Goal: Find specific page/section: Find specific page/section

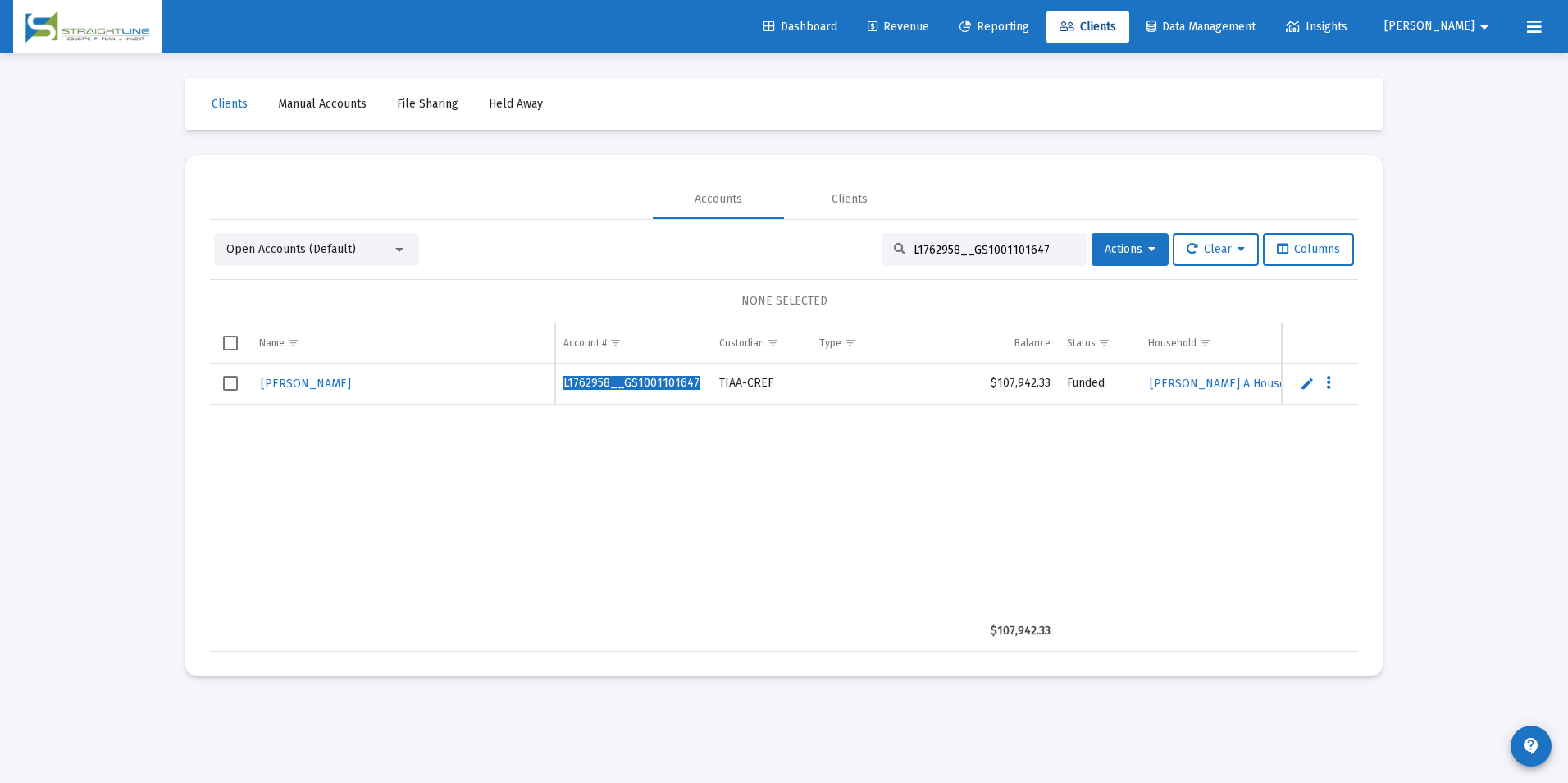
scroll to position [0, 743]
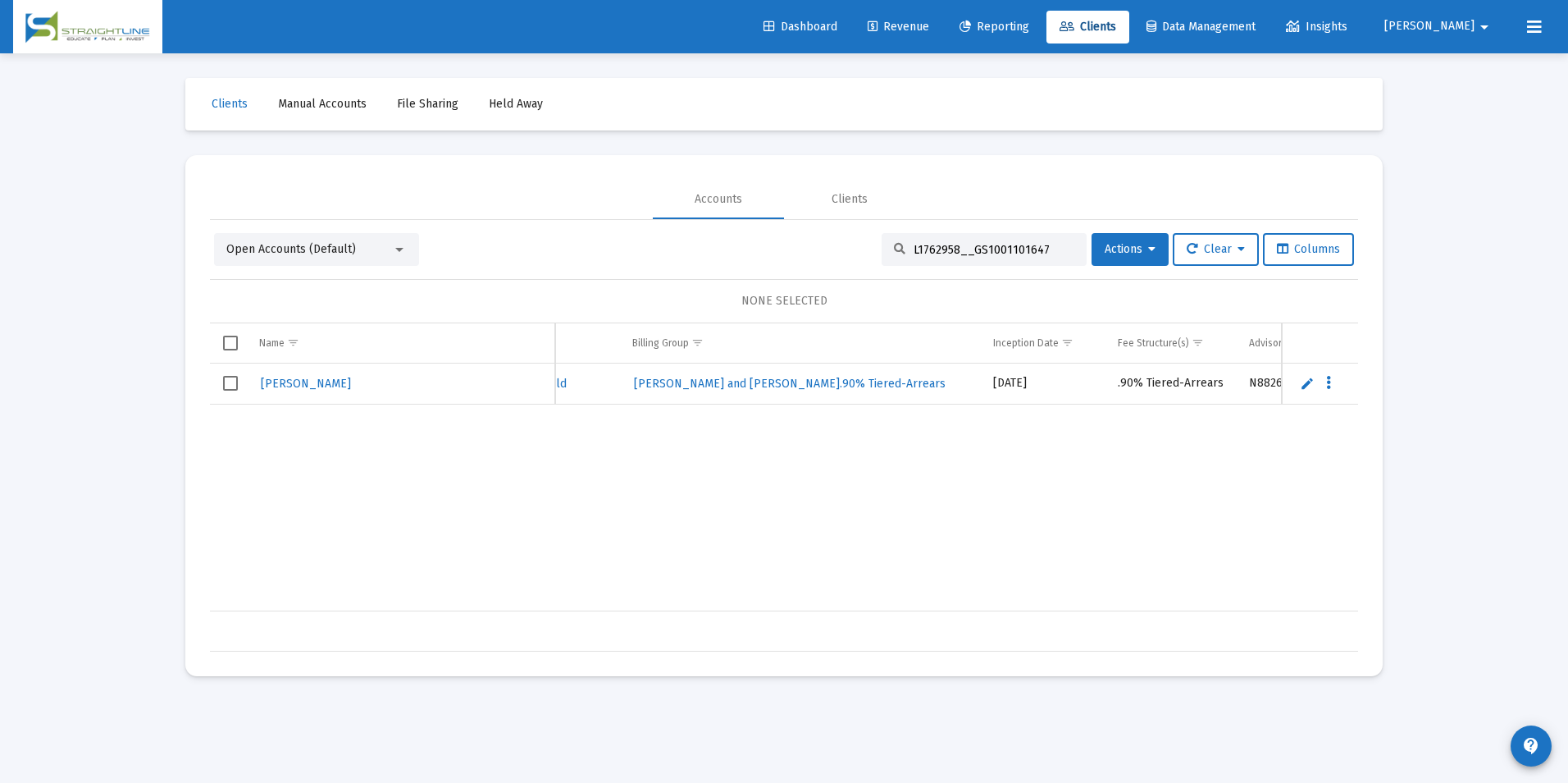
drag, startPoint x: 1027, startPoint y: 251, endPoint x: 822, endPoint y: 267, distance: 205.6
click at [822, 267] on div "Open Accounts (Default) L1762958__GS1001101647 Actions Clear Columns NONE SELEC…" at bounding box center [784, 442] width 1148 height 418
paste input "B3799794__RA6001150023"
drag, startPoint x: 1038, startPoint y: 248, endPoint x: 765, endPoint y: 254, distance: 273.1
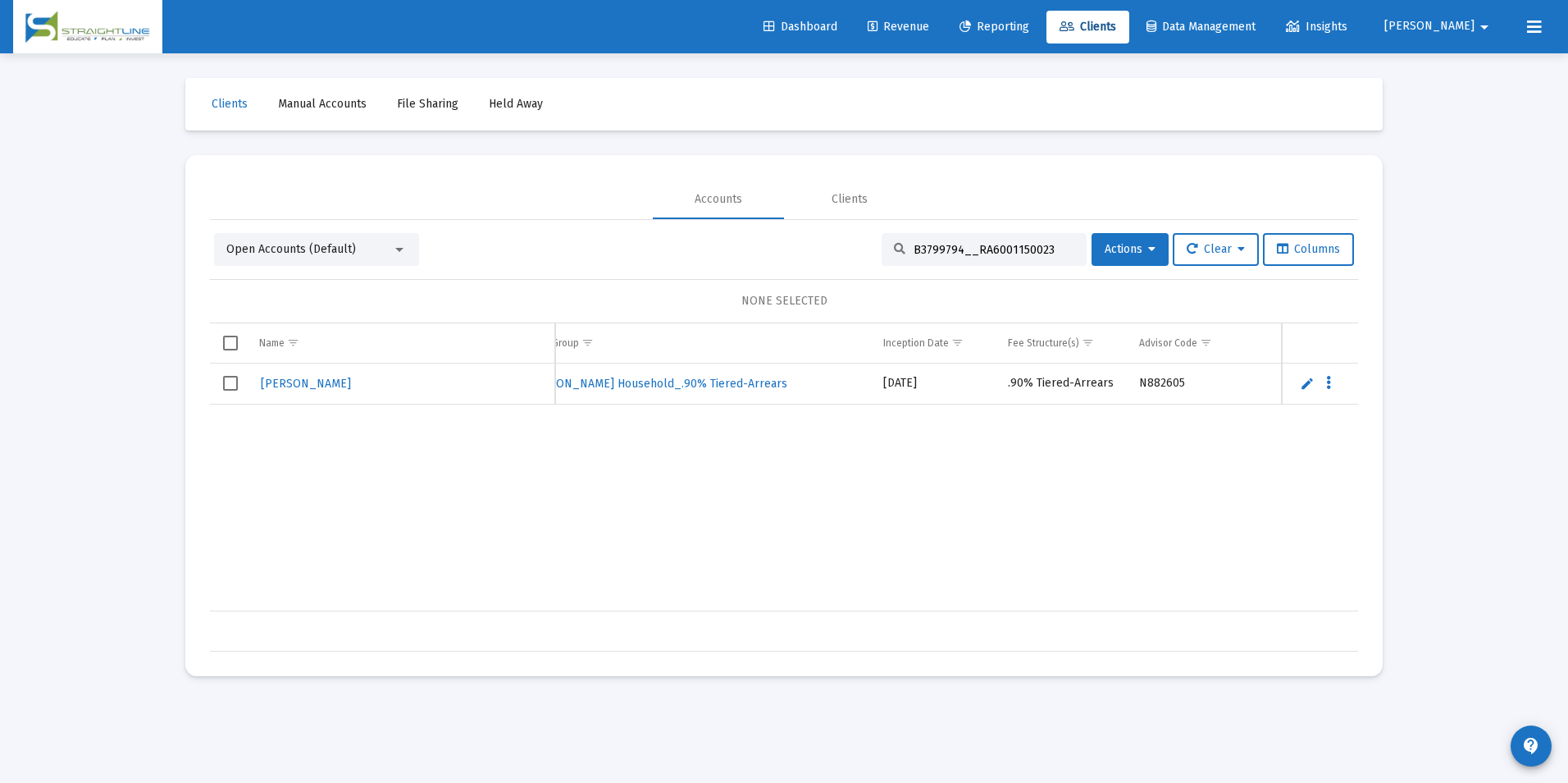
click at [765, 254] on div "Open Accounts (Default) B3799794__RA6001150023 Actions Clear Columns" at bounding box center [784, 250] width 1140 height 33
paste input "27950132295378"
drag, startPoint x: 1006, startPoint y: 256, endPoint x: 884, endPoint y: 254, distance: 122.0
click at [884, 254] on div "27950132295378" at bounding box center [984, 250] width 205 height 33
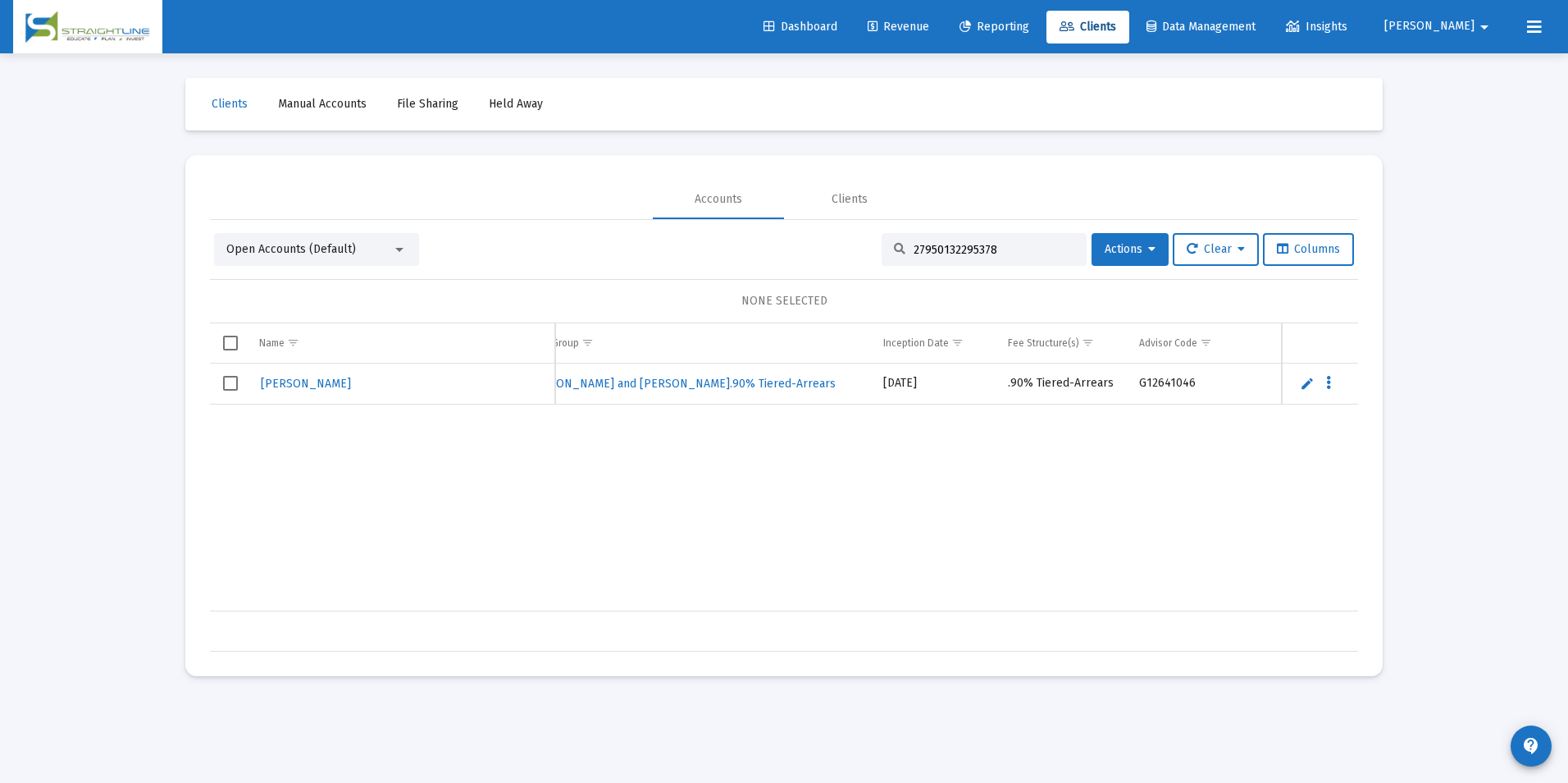
paste input "378983563"
drag, startPoint x: 1013, startPoint y: 254, endPoint x: 822, endPoint y: 253, distance: 191.0
click at [822, 253] on div "Open Accounts (Default) 37898356395378 Actions Clear Columns" at bounding box center [784, 250] width 1140 height 33
paste input "F094T1H0__RS1001405552"
drag, startPoint x: 1055, startPoint y: 250, endPoint x: 727, endPoint y: 255, distance: 328.0
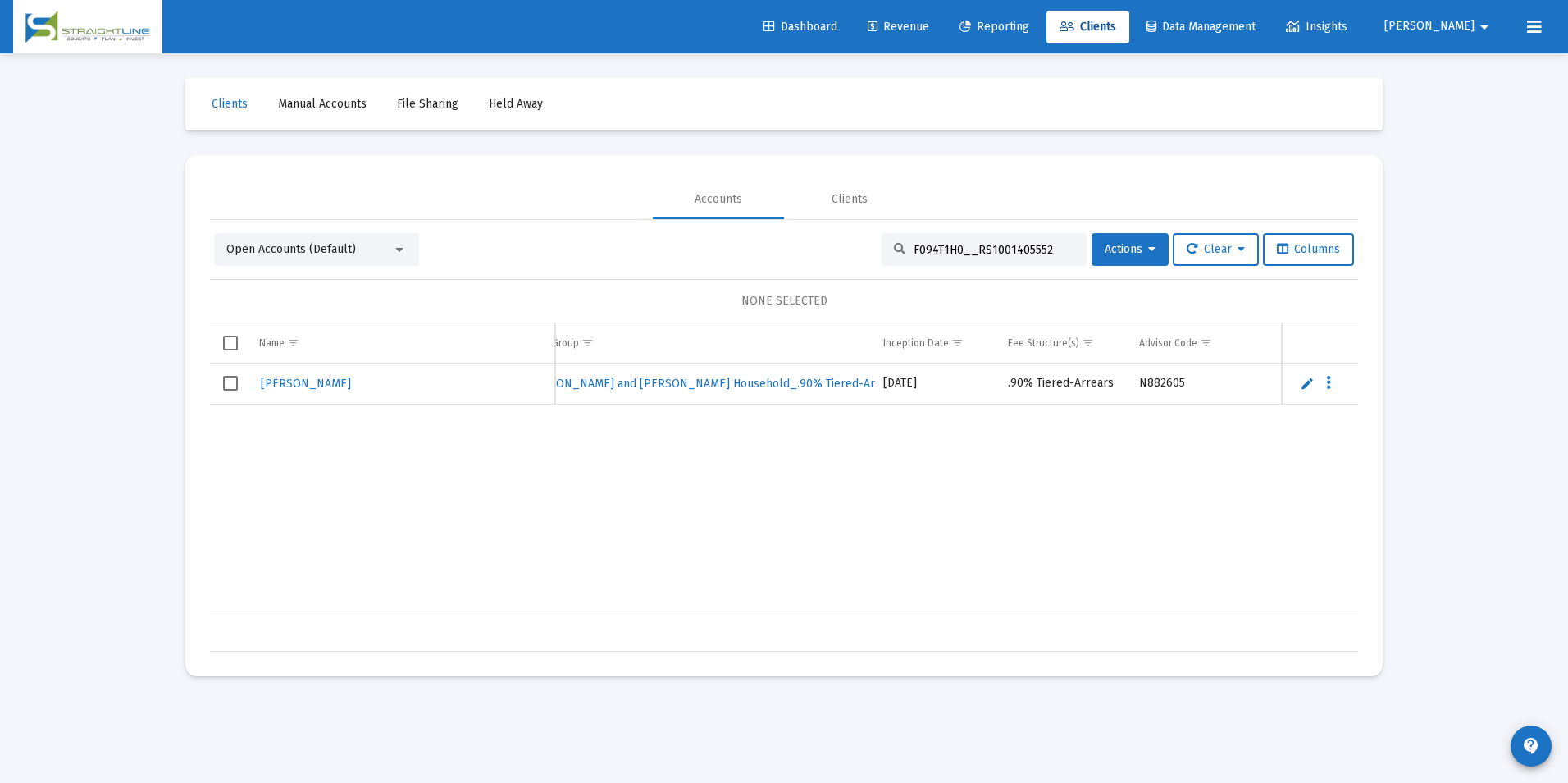
click at [727, 255] on div "Open Accounts (Default) F094T1H0__RS1001405552 Actions Clear Columns" at bounding box center [784, 250] width 1140 height 33
paste input "5762UG8__RP1001405553"
drag, startPoint x: 1042, startPoint y: 250, endPoint x: 815, endPoint y: 222, distance: 228.7
click at [815, 222] on div "Open Accounts (Default) F5762UG8__RP1001405553 Actions Clear Columns NONE SELEC…" at bounding box center [784, 436] width 1148 height 432
paste input "L10768M7__GS1001405554"
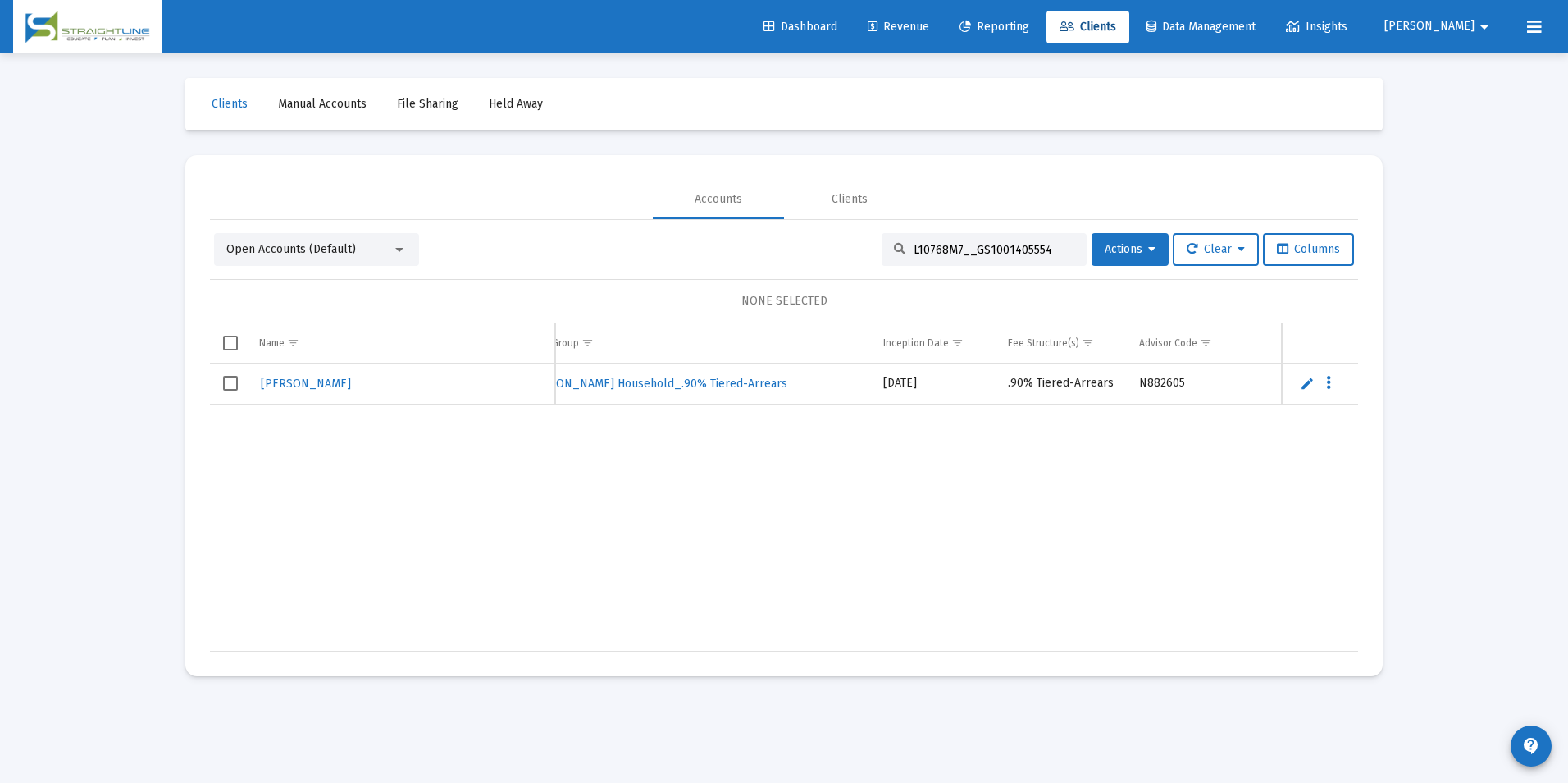
drag, startPoint x: 1048, startPoint y: 256, endPoint x: 866, endPoint y: 292, distance: 185.5
click at [866, 292] on div "Open Accounts (Default) L10768M7__GS1001405554 Actions Clear Columns NONE SELEC…" at bounding box center [784, 442] width 1148 height 418
paste input "F085T2I8__RS1001405552"
drag, startPoint x: 1037, startPoint y: 252, endPoint x: 879, endPoint y: 261, distance: 158.3
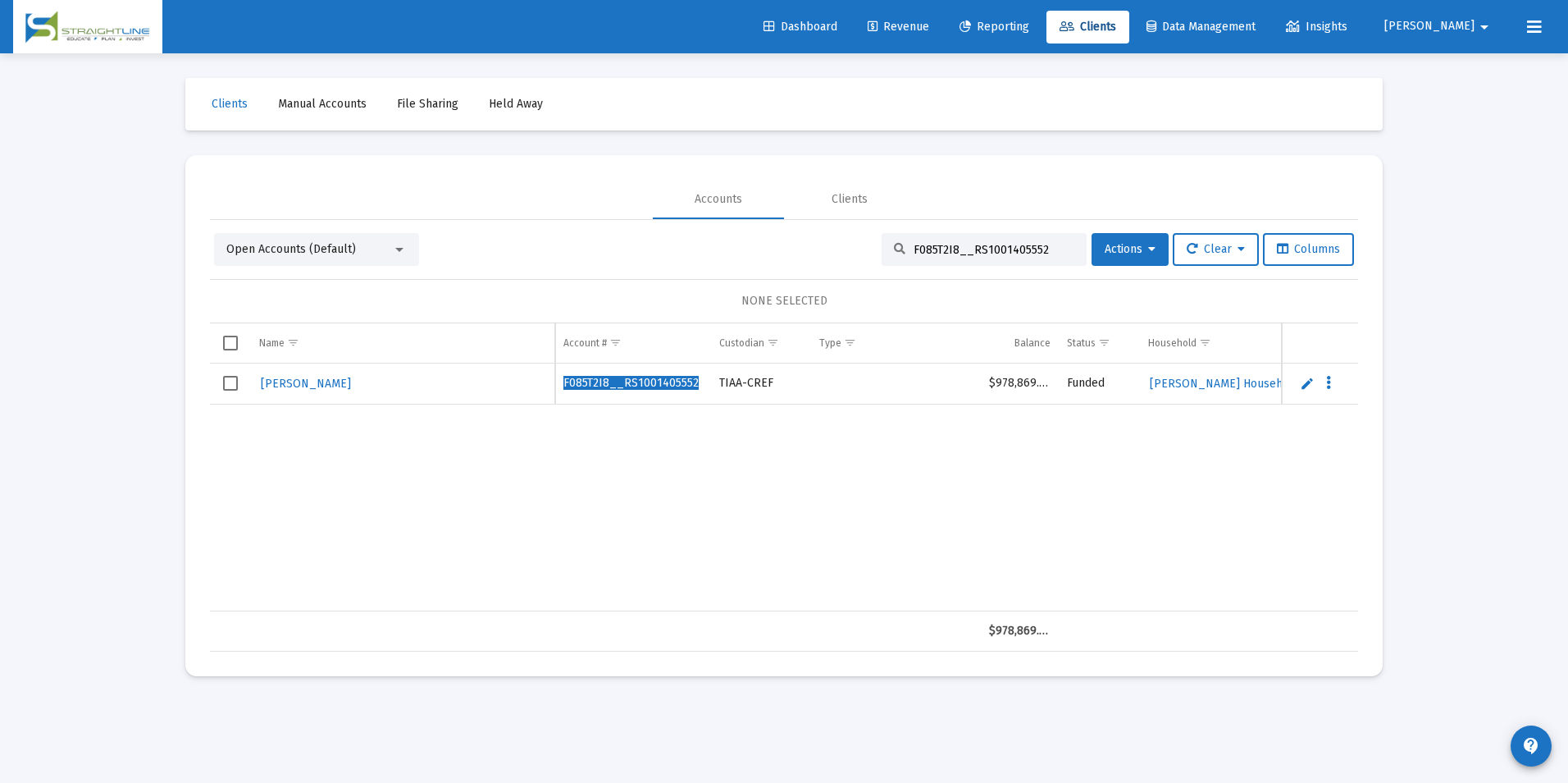
click at [882, 261] on div "F085T2I8__RS1001405552" at bounding box center [984, 250] width 205 height 33
paste input "D0239840__RA6001102155"
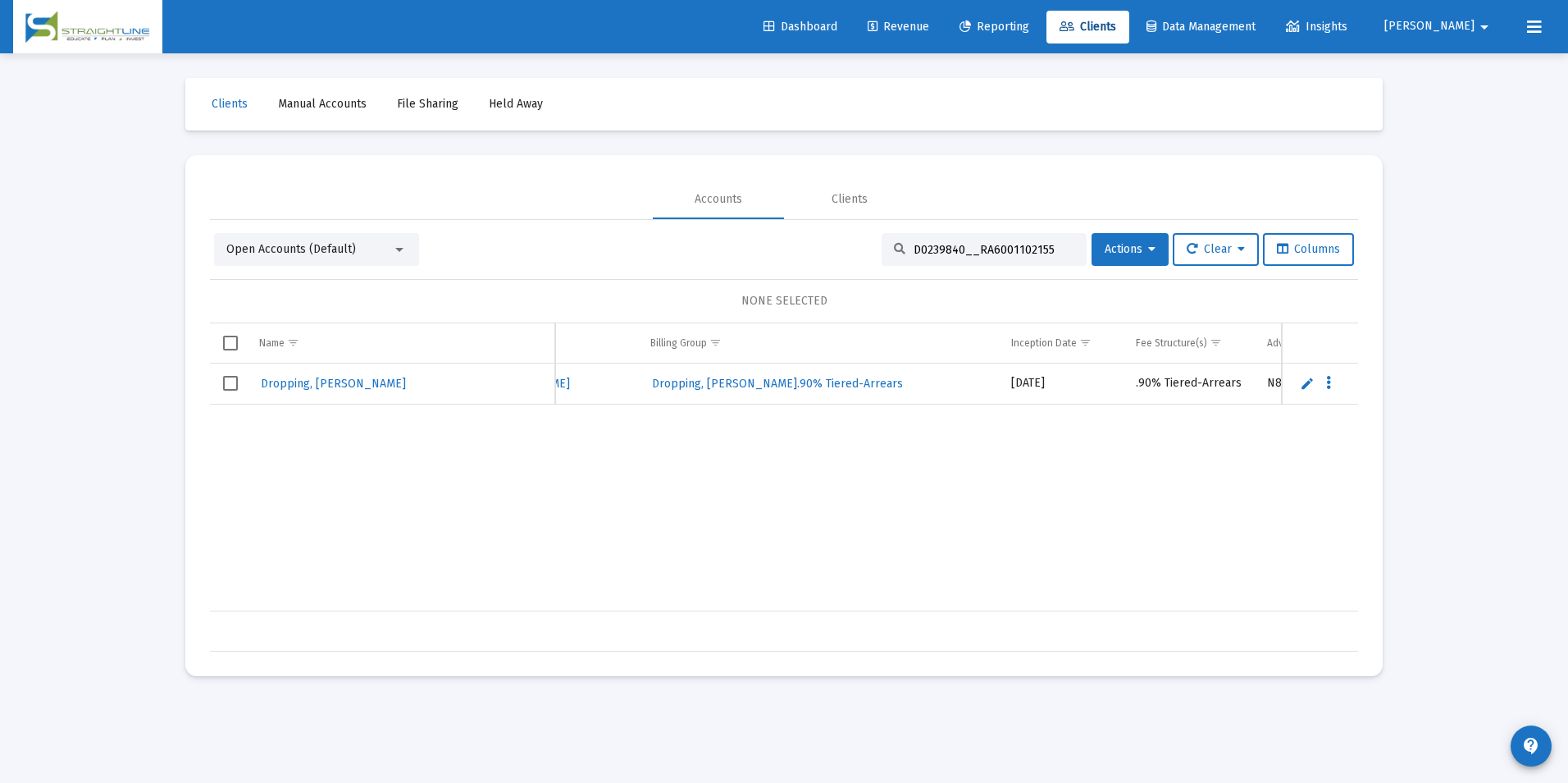
scroll to position [0, 765]
drag, startPoint x: 1043, startPoint y: 252, endPoint x: 854, endPoint y: 261, distance: 189.2
click at [854, 261] on div "Open Accounts (Default) D0239840__RA6001102155 Actions Clear Columns" at bounding box center [784, 250] width 1140 height 33
paste input "305230F2__GR1001405552"
drag, startPoint x: 1048, startPoint y: 251, endPoint x: 842, endPoint y: 278, distance: 207.8
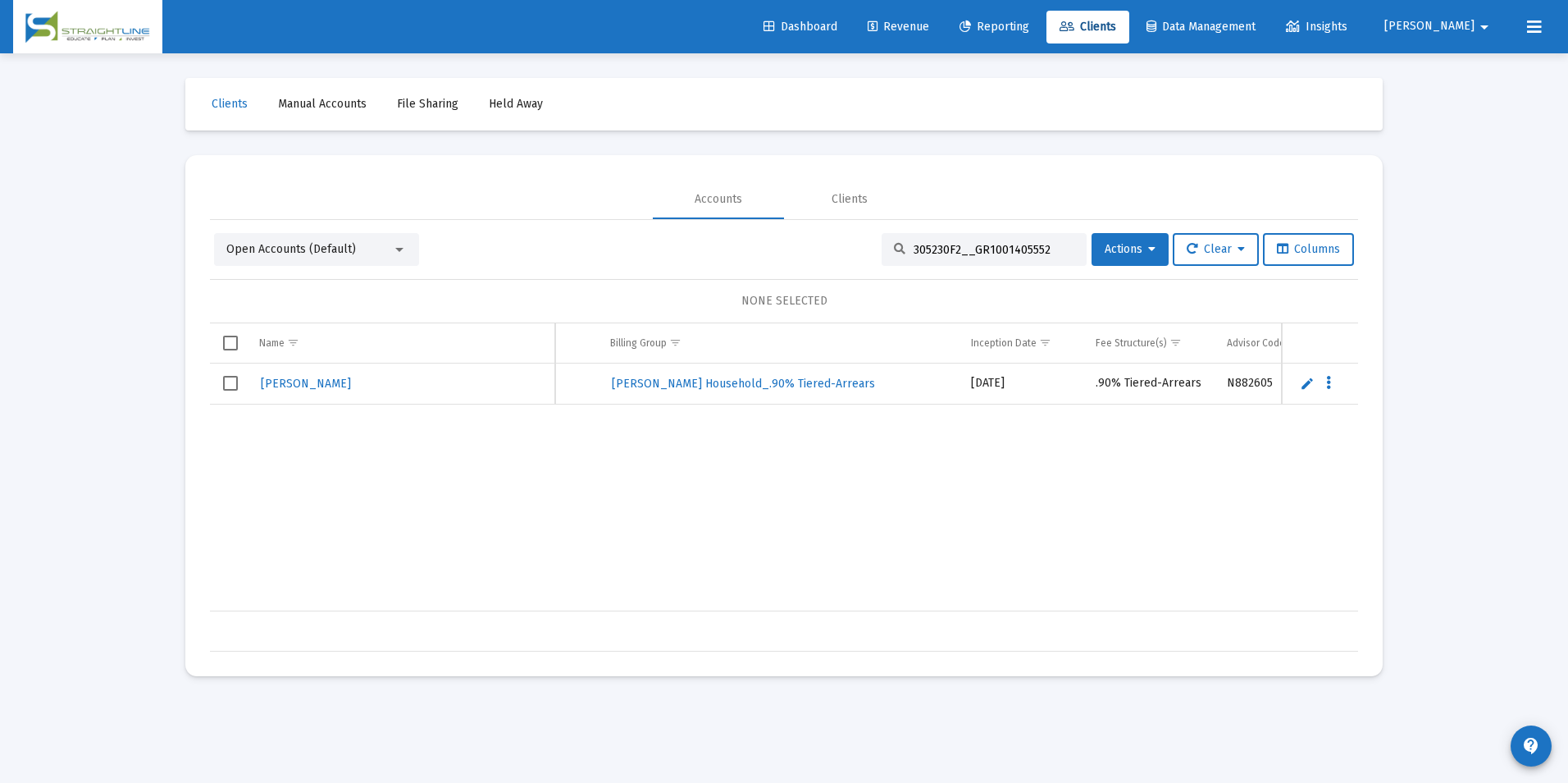
click at [842, 278] on div "Open Accounts (Default) 305230F2__GR1001405552 Actions Clear Columns NONE SELEC…" at bounding box center [784, 442] width 1148 height 418
paste input "4276F0"
drag, startPoint x: 1038, startPoint y: 249, endPoint x: 858, endPoint y: 256, distance: 180.1
click at [858, 256] on div "Open Accounts (Default) 304276F0__GR1001405552 Actions Clear Columns" at bounding box center [784, 250] width 1140 height 33
paste input "B8275923__RA6001101807"
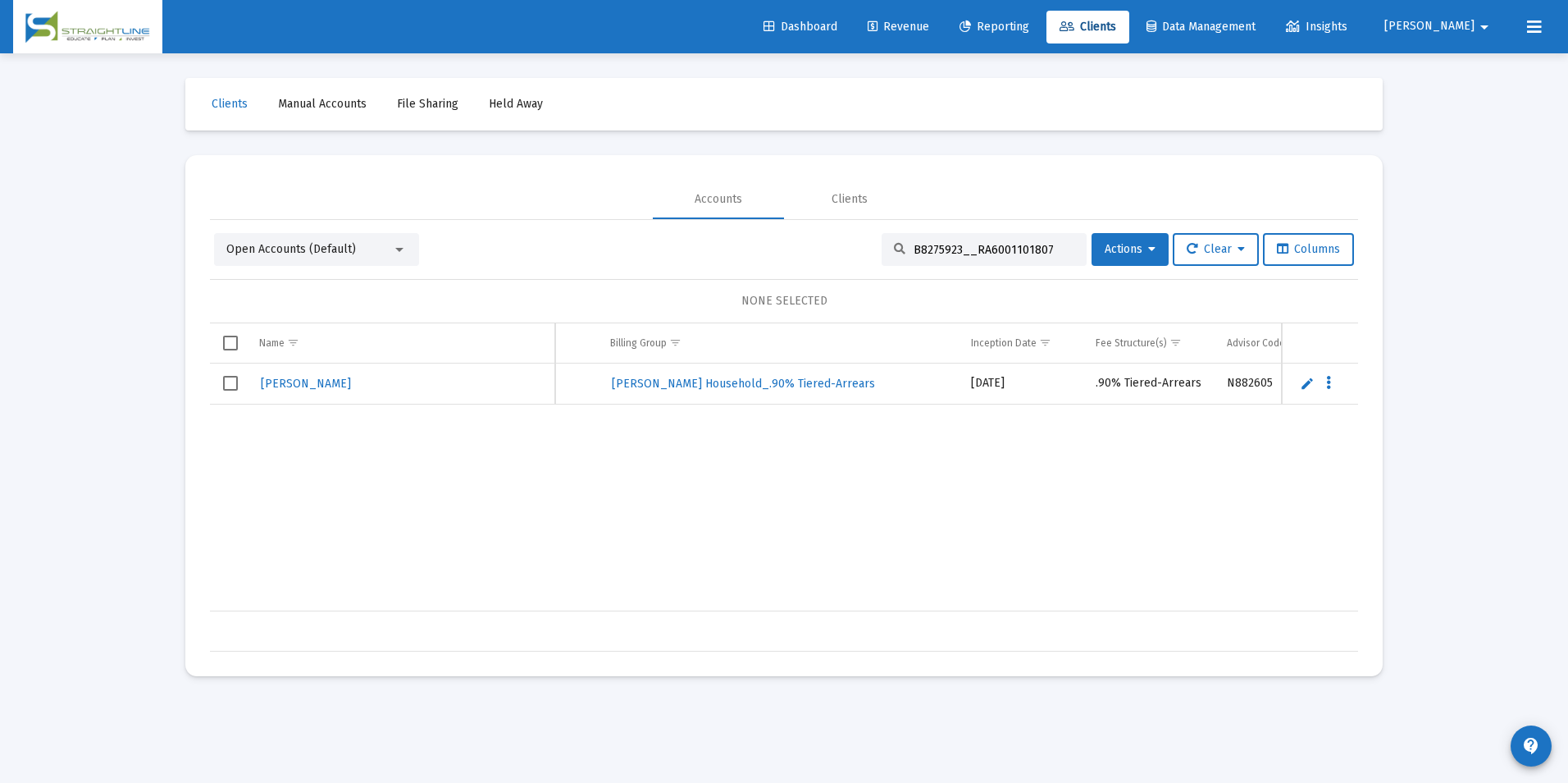
drag, startPoint x: 1035, startPoint y: 252, endPoint x: 864, endPoint y: 261, distance: 171.2
click at [864, 261] on div "Open Accounts (Default) B8275923__RA6001101807 Actions Clear Columns" at bounding box center [784, 250] width 1140 height 33
paste input "37702171895378"
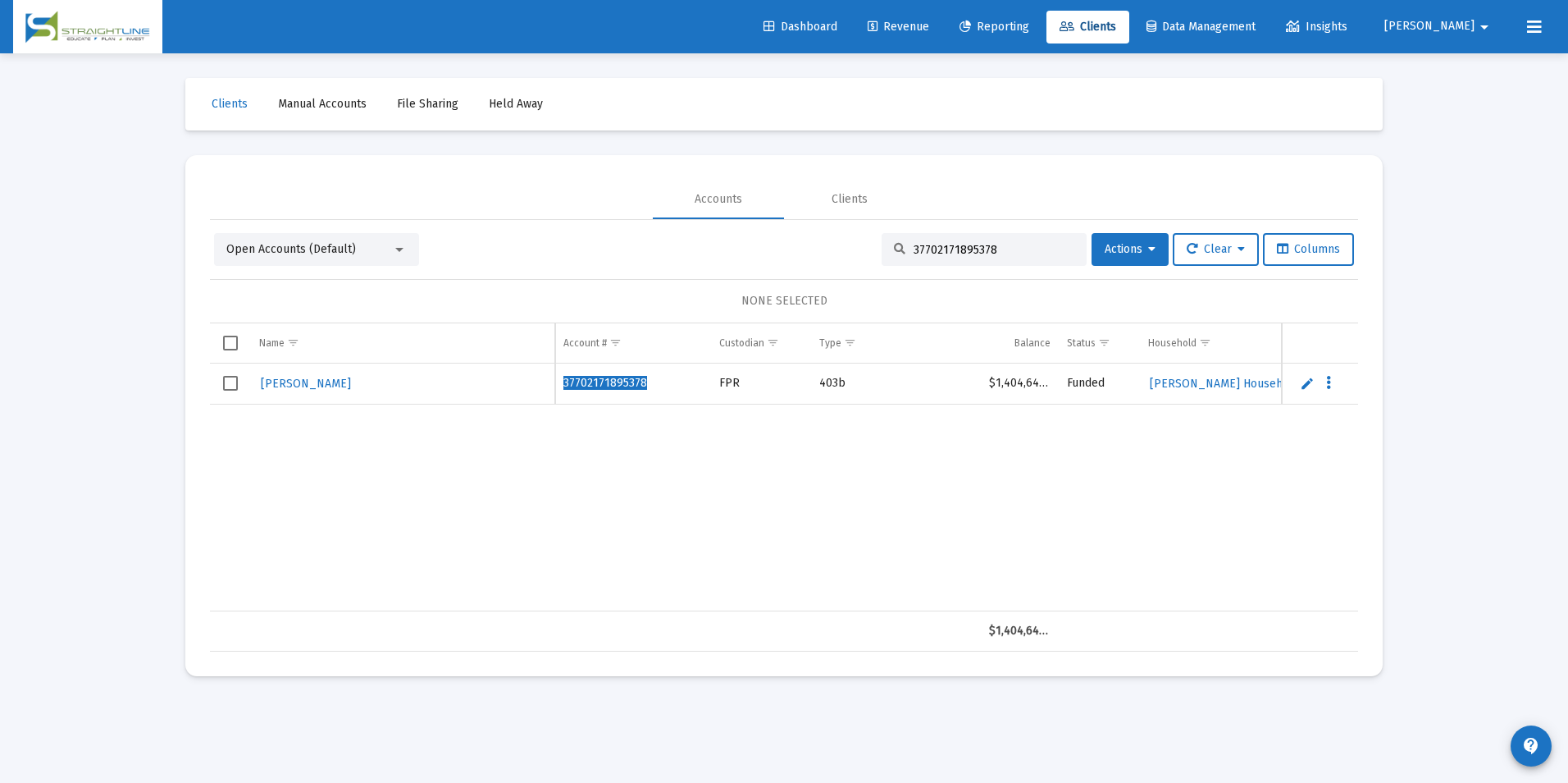
drag, startPoint x: 1000, startPoint y: 256, endPoint x: 866, endPoint y: 241, distance: 134.8
click at [866, 241] on div "Open Accounts (Default) 37702171895378 Actions Clear Columns" at bounding box center [784, 250] width 1140 height 33
paste input "F057T2M3__RS1001405552"
click at [734, 597] on div "[PERSON_NAME] F057T2M3__RS1001405552 TIAA-CREF $3,989,738.21 Funded [PERSON_NAM…" at bounding box center [1395, 488] width 2371 height 248
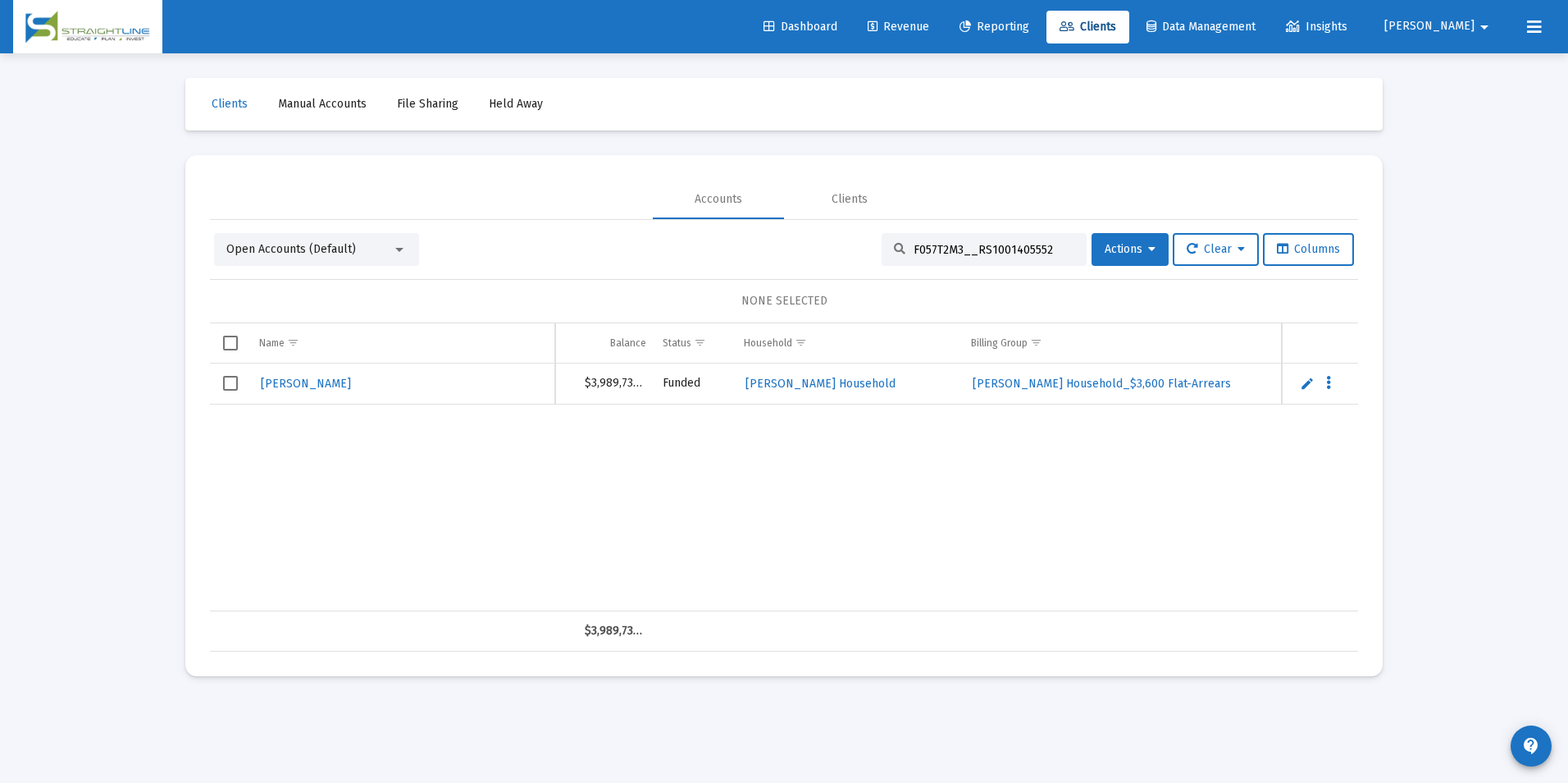
scroll to position [0, 453]
drag, startPoint x: 1063, startPoint y: 254, endPoint x: 585, endPoint y: 228, distance: 478.7
click at [585, 228] on div "Open Accounts (Default) F057T2M3__RS1001405552 Actions Clear Columns NONE SELEC…" at bounding box center [784, 436] width 1148 height 432
click at [1036, 245] on input "F057T2M3__RS1001405552" at bounding box center [993, 250] width 161 height 14
drag, startPoint x: 1036, startPoint y: 245, endPoint x: 933, endPoint y: 247, distance: 103.0
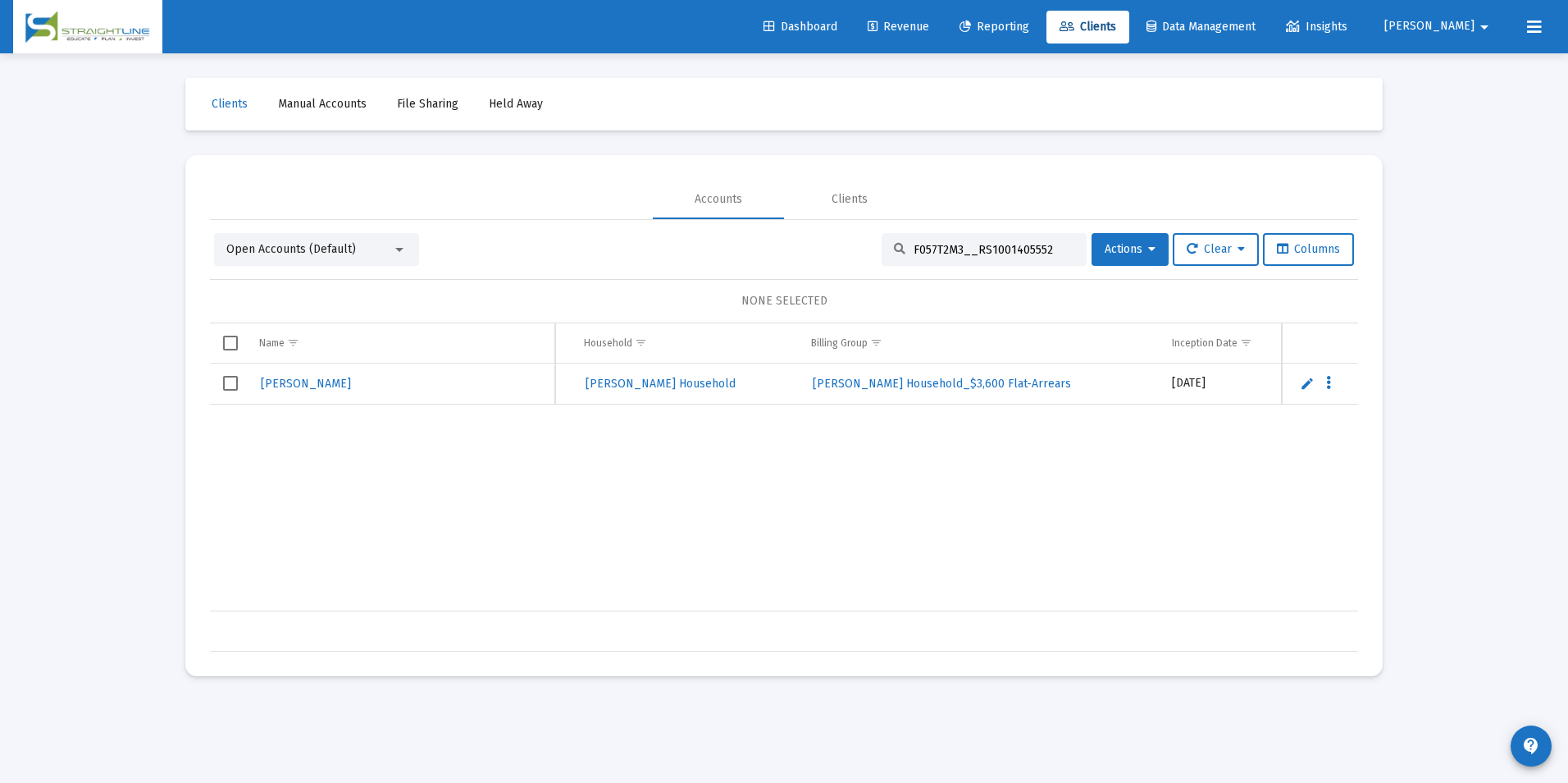
click at [933, 247] on input "F057T2M3__RS1001405552" at bounding box center [993, 250] width 161 height 14
paste input "5677UH6__RP1001405553"
drag, startPoint x: 926, startPoint y: 598, endPoint x: 1112, endPoint y: 568, distance: 188.4
click at [1112, 568] on div "English, [PERSON_NAME] F5677UH6__RP1001405553 TIAA-CREF $14,663.60 Funded Engli…" at bounding box center [830, 488] width 2371 height 248
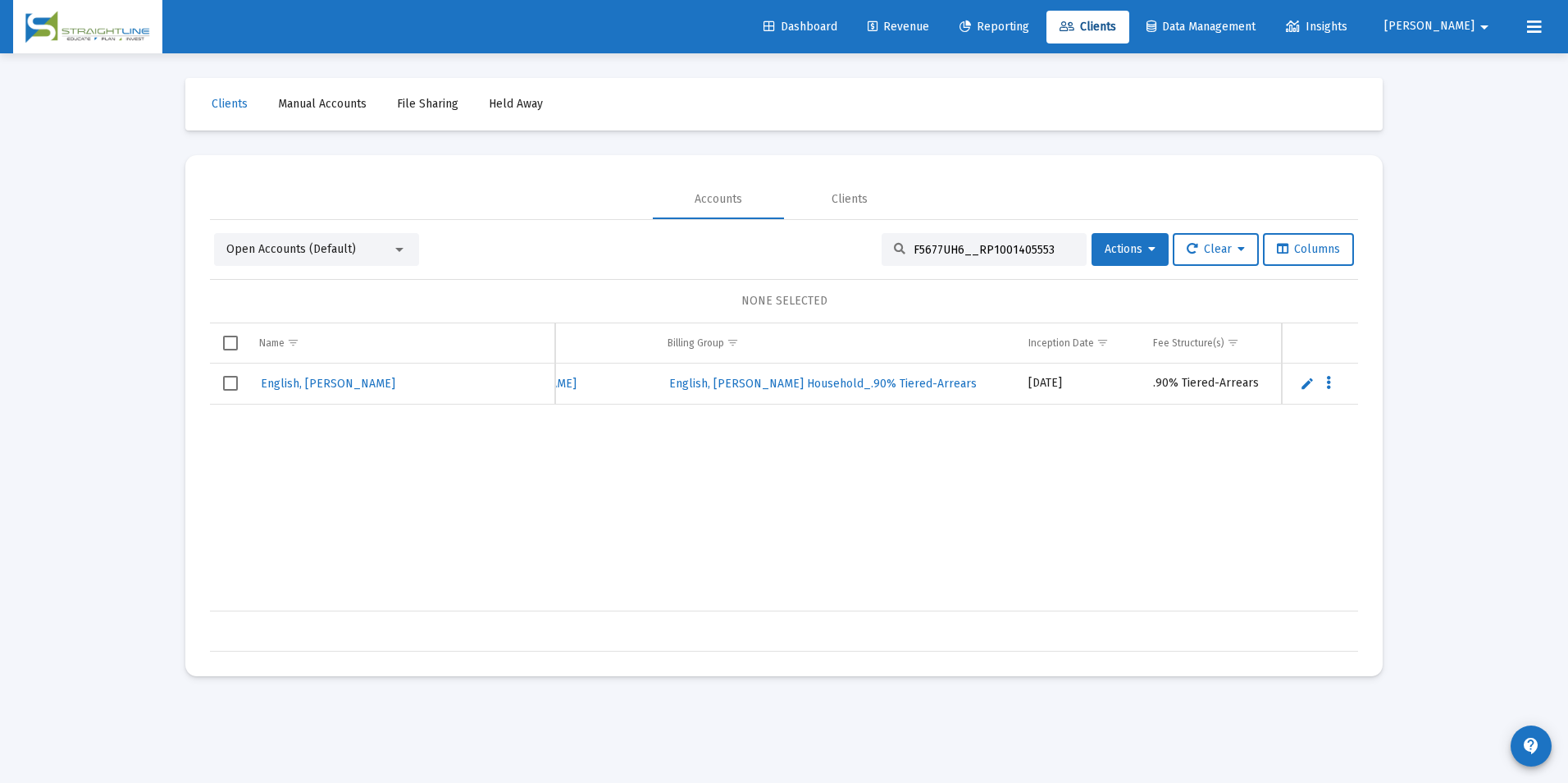
scroll to position [0, 925]
drag, startPoint x: 1038, startPoint y: 253, endPoint x: 870, endPoint y: 252, distance: 168.0
click at [870, 252] on div "Open Accounts (Default) F5677UH6__RP1001405553 Actions Clear Columns" at bounding box center [784, 250] width 1140 height 33
paste input "38594309495378"
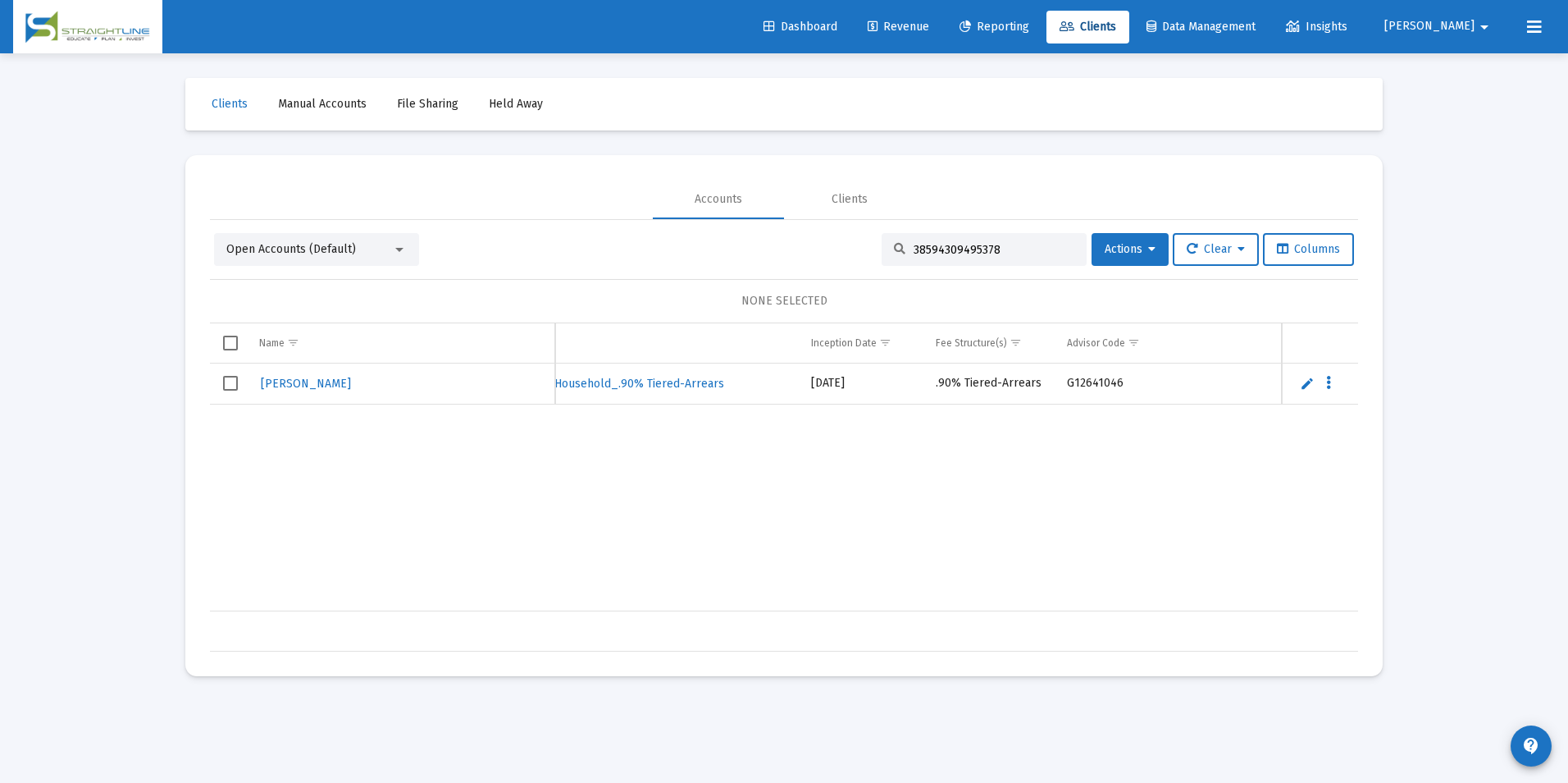
click at [1045, 262] on div "38594309495378" at bounding box center [984, 250] width 205 height 33
drag, startPoint x: 1035, startPoint y: 254, endPoint x: 877, endPoint y: 254, distance: 158.0
click at [882, 254] on div "38594309495378" at bounding box center [984, 250] width 205 height 33
paste input "04704F2__GR1001405552"
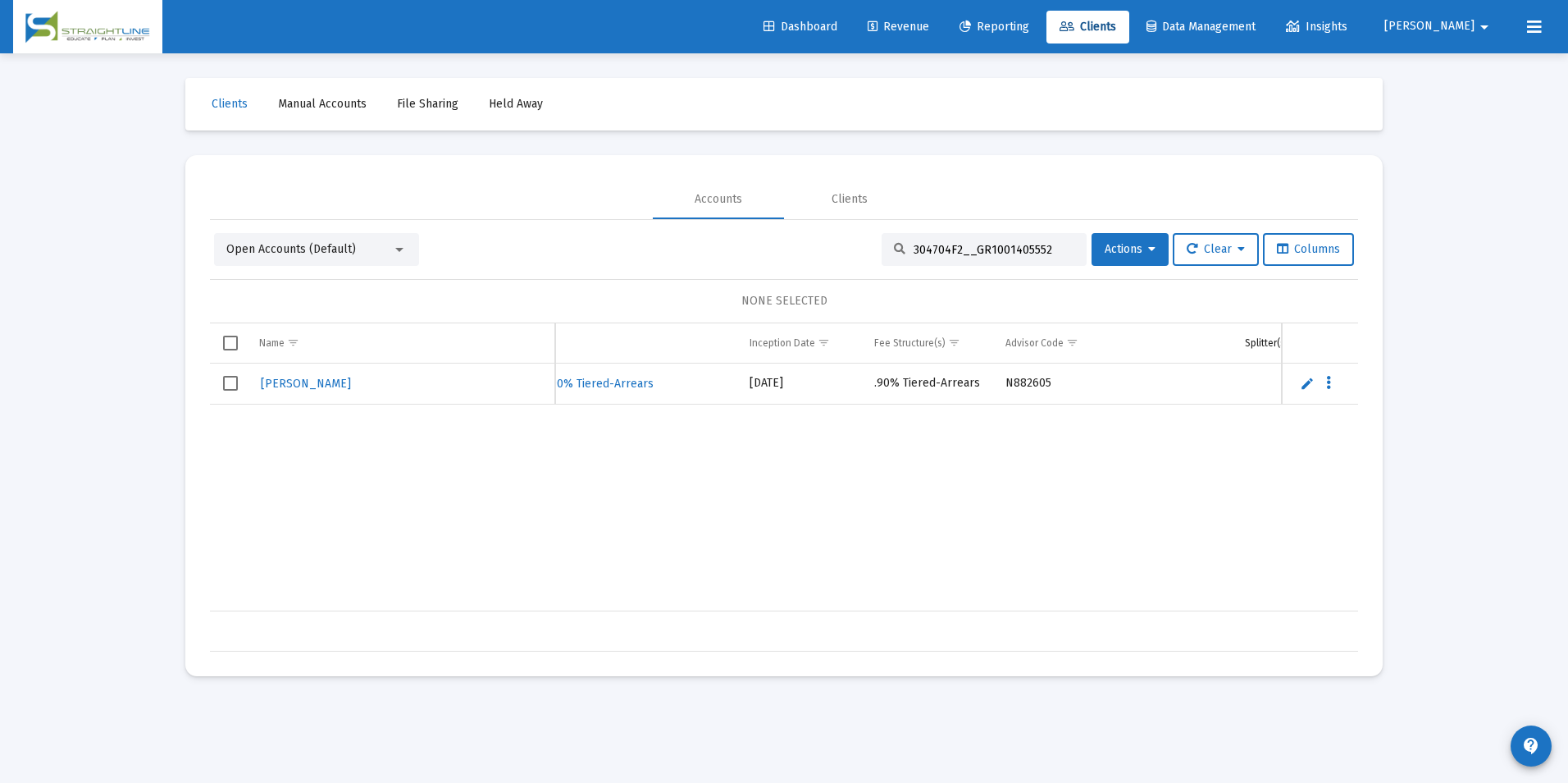
drag, startPoint x: 1036, startPoint y: 246, endPoint x: 826, endPoint y: 255, distance: 210.2
click at [826, 255] on div "Open Accounts (Default) 304704F2__GR1001405552 Actions Clear Columns" at bounding box center [784, 250] width 1140 height 33
paste input "F5345UJ5__RP1001405553"
click at [1048, 258] on div "F5345UJ5__RP1001405553" at bounding box center [984, 250] width 205 height 33
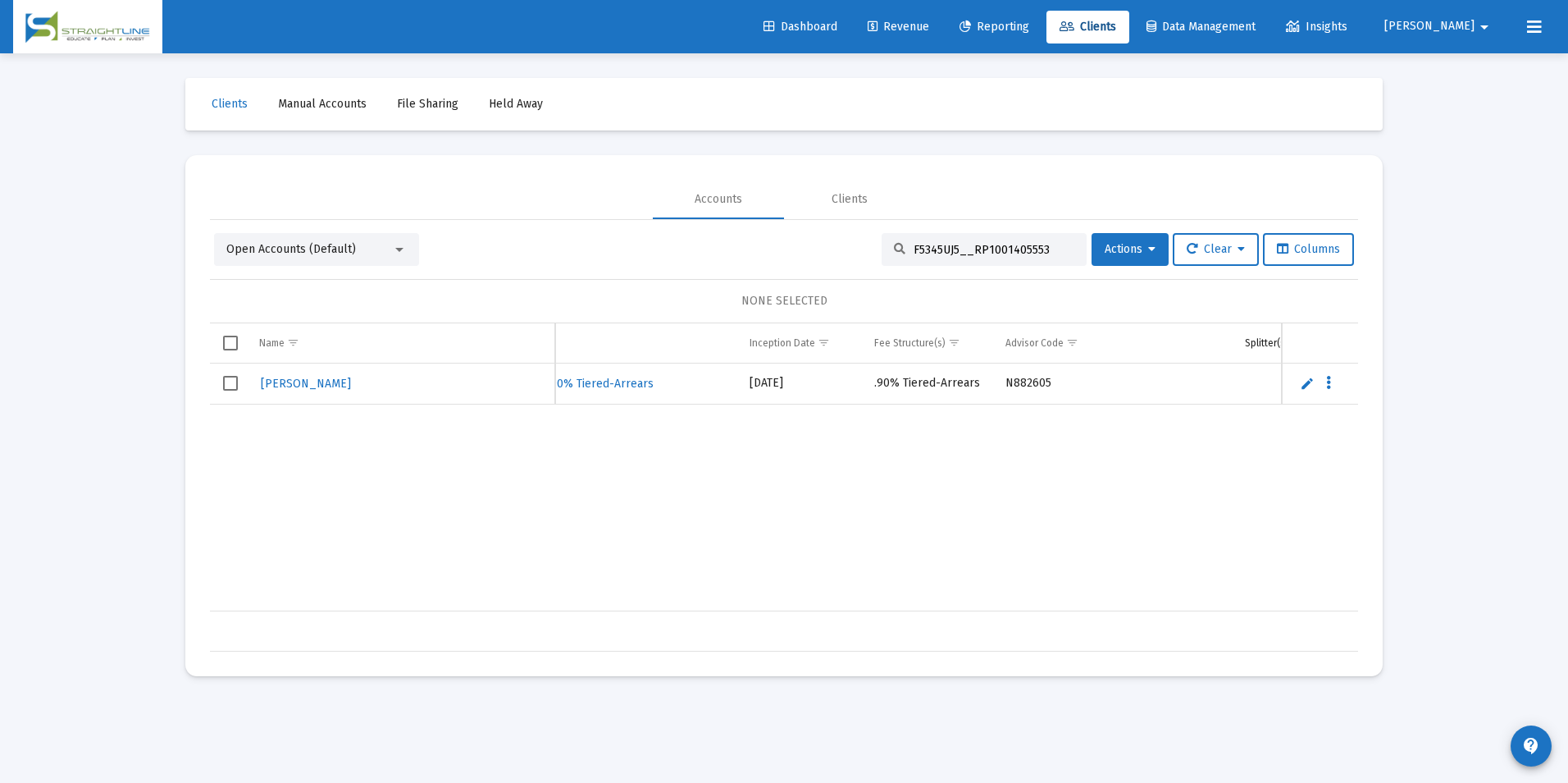
drag, startPoint x: 1046, startPoint y: 242, endPoint x: 821, endPoint y: 238, distance: 225.0
click at [821, 238] on div "Open Accounts (Default) F5345UJ5__RP1001405553 Actions Clear Columns" at bounding box center [784, 250] width 1140 height 33
paste input "71725312"
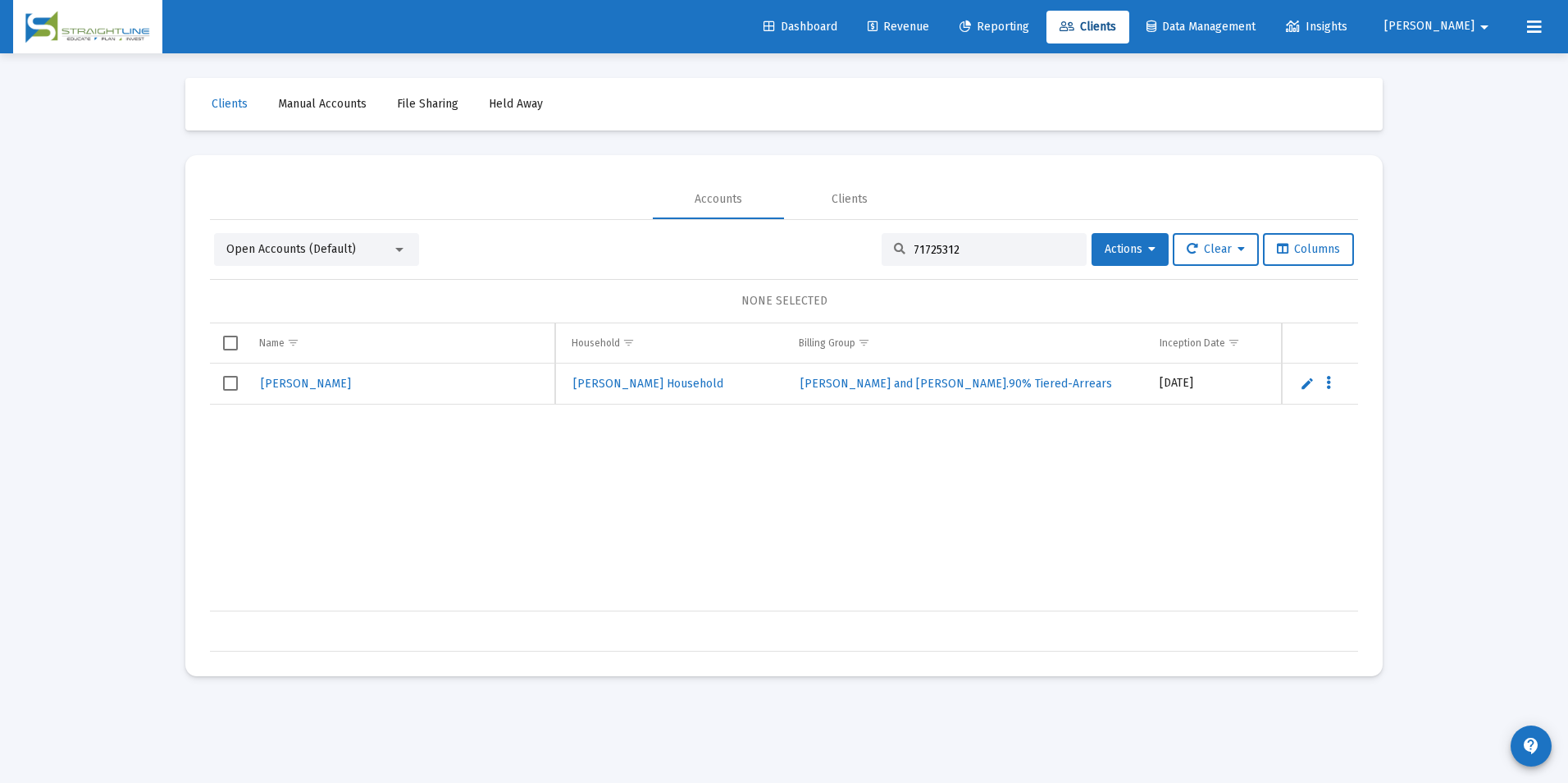
scroll to position [0, 490]
type input "71725312"
